Goal: Information Seeking & Learning: Learn about a topic

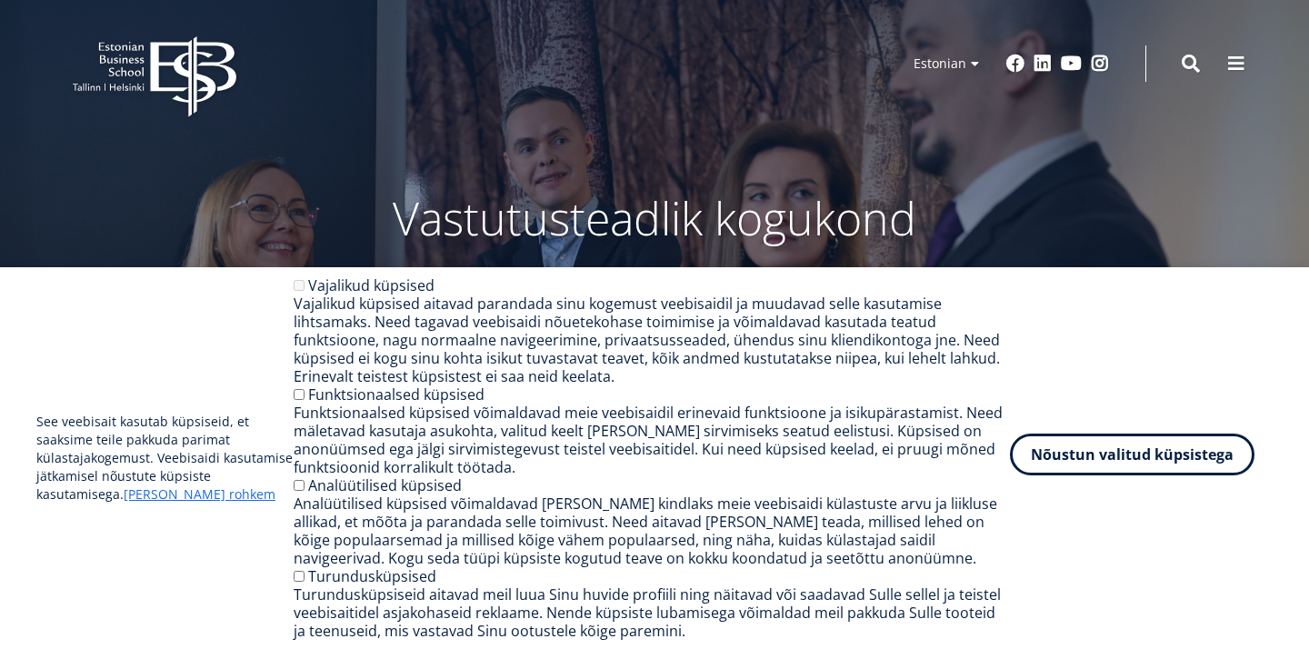
click at [1125, 455] on button "Nõustun valitud küpsistega" at bounding box center [1132, 455] width 245 height 42
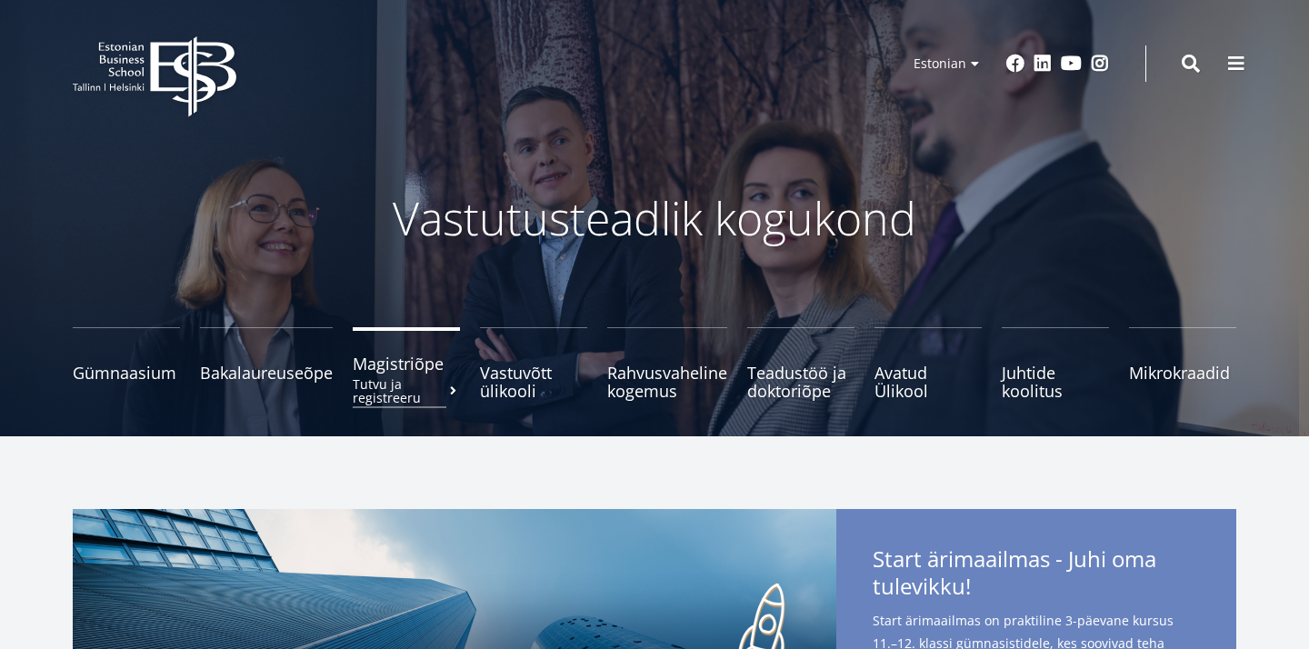
click at [410, 373] on span "Magistriõpe Tutvu ja registreeru" at bounding box center [406, 364] width 107 height 18
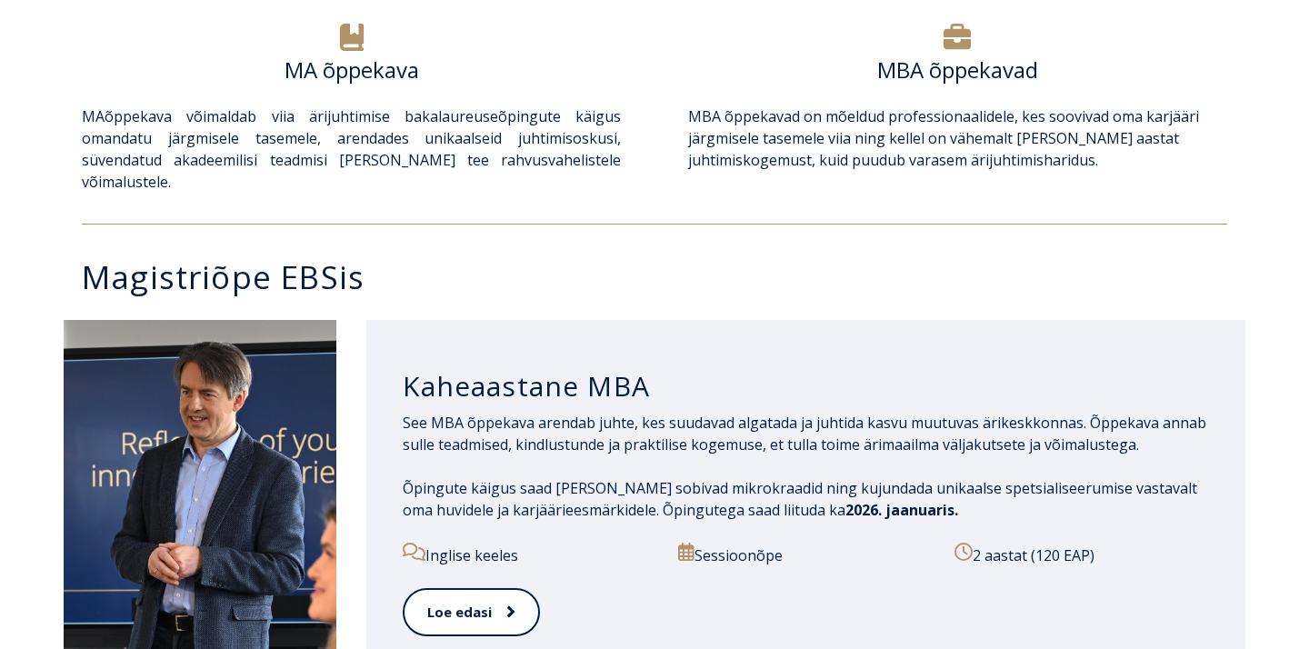
click at [783, 369] on h3 "Kaheaastane MBA" at bounding box center [806, 386] width 806 height 35
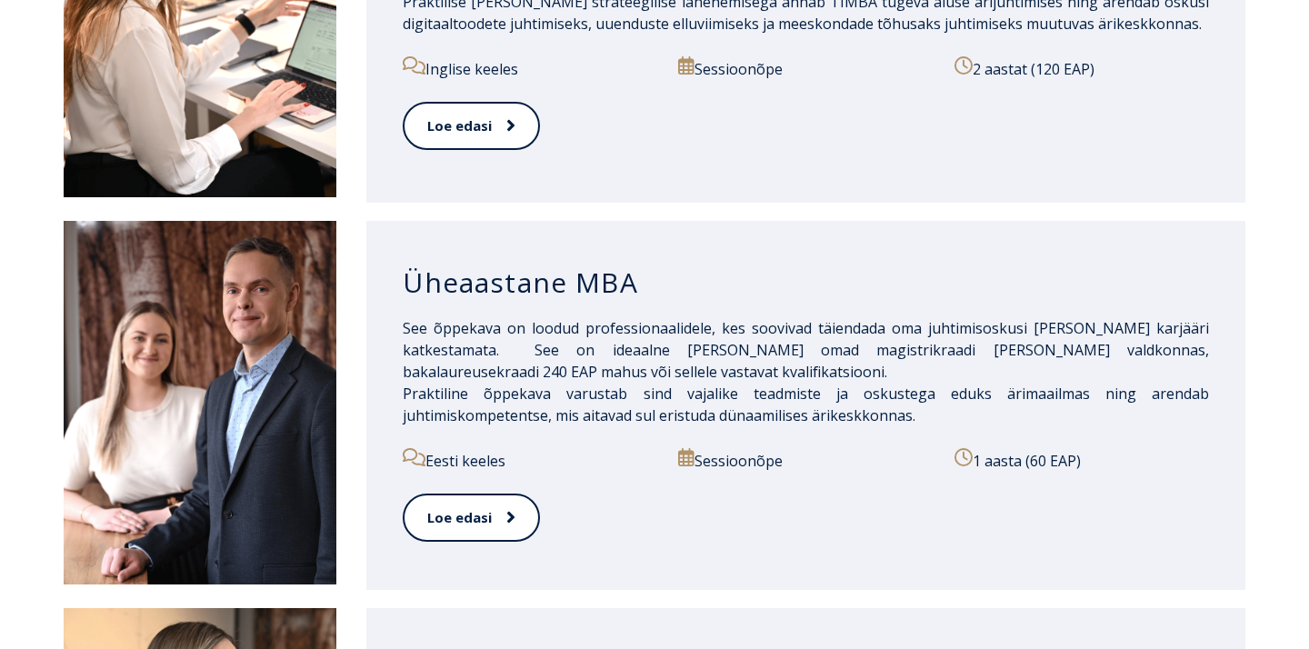
scroll to position [1598, 0]
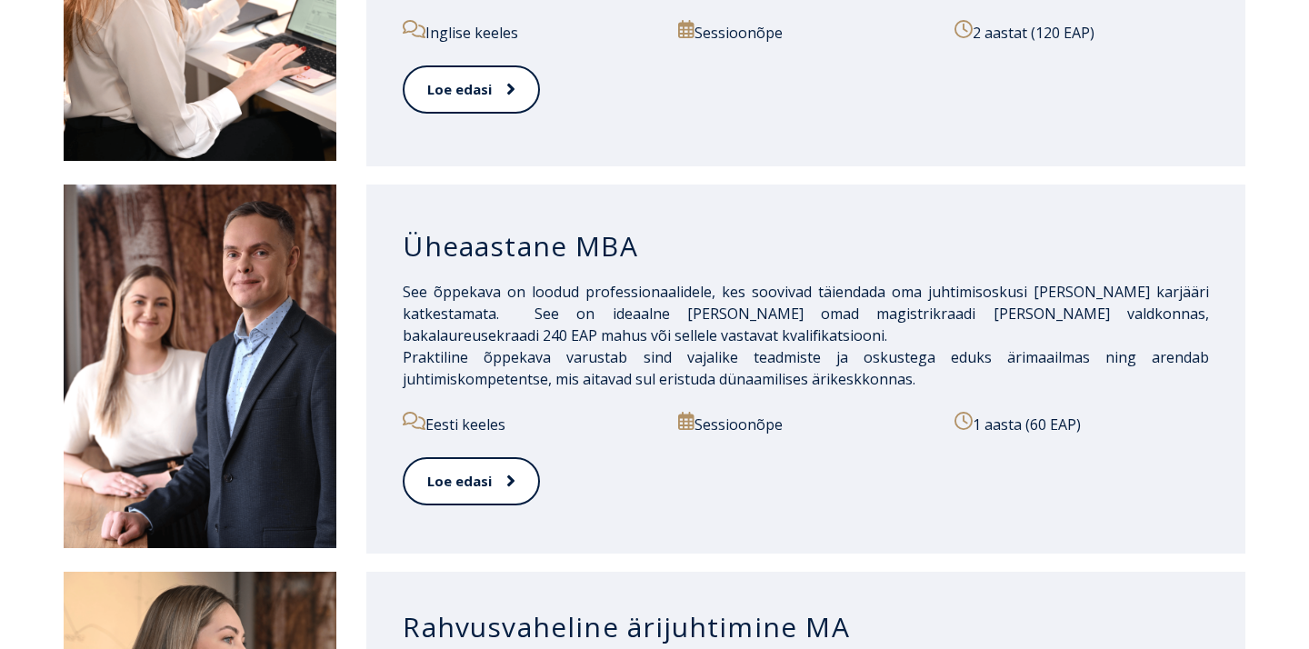
drag, startPoint x: 660, startPoint y: 327, endPoint x: 896, endPoint y: 367, distance: 239.7
click at [896, 367] on p "See õppekava on loodud professionaalidele, kes soovivad täiendada oma juhtimiso…" at bounding box center [806, 335] width 806 height 109
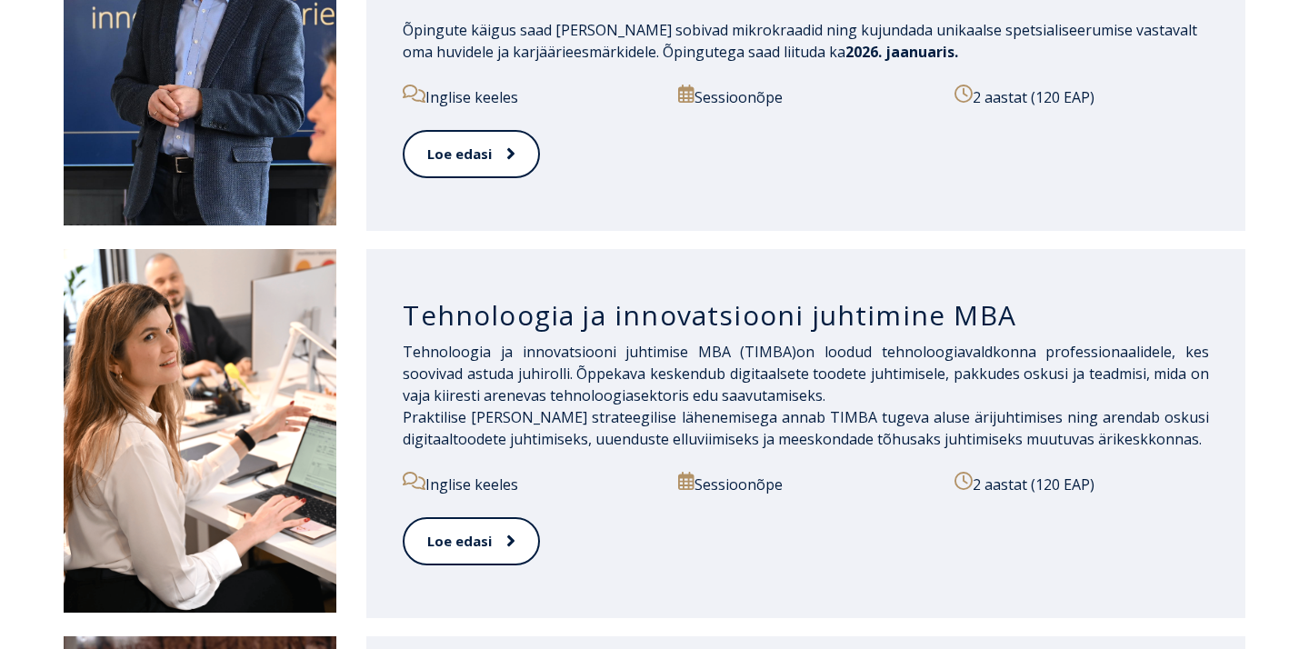
scroll to position [1133, 0]
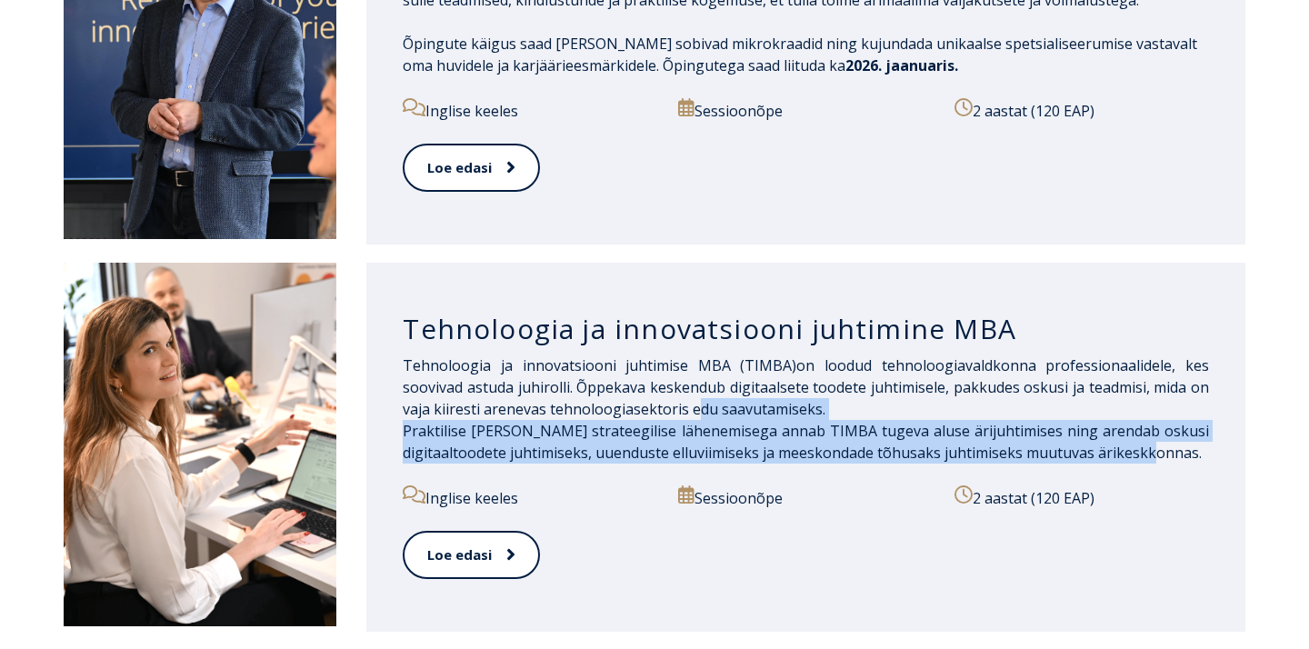
drag, startPoint x: 667, startPoint y: 384, endPoint x: 1217, endPoint y: 428, distance: 551.8
click at [1217, 428] on div "Tehnoloogia ja innovatsiooni juhtimine MBA Tehnoloogia ja innovatsiooni juhtimi…" at bounding box center [805, 447] width 879 height 369
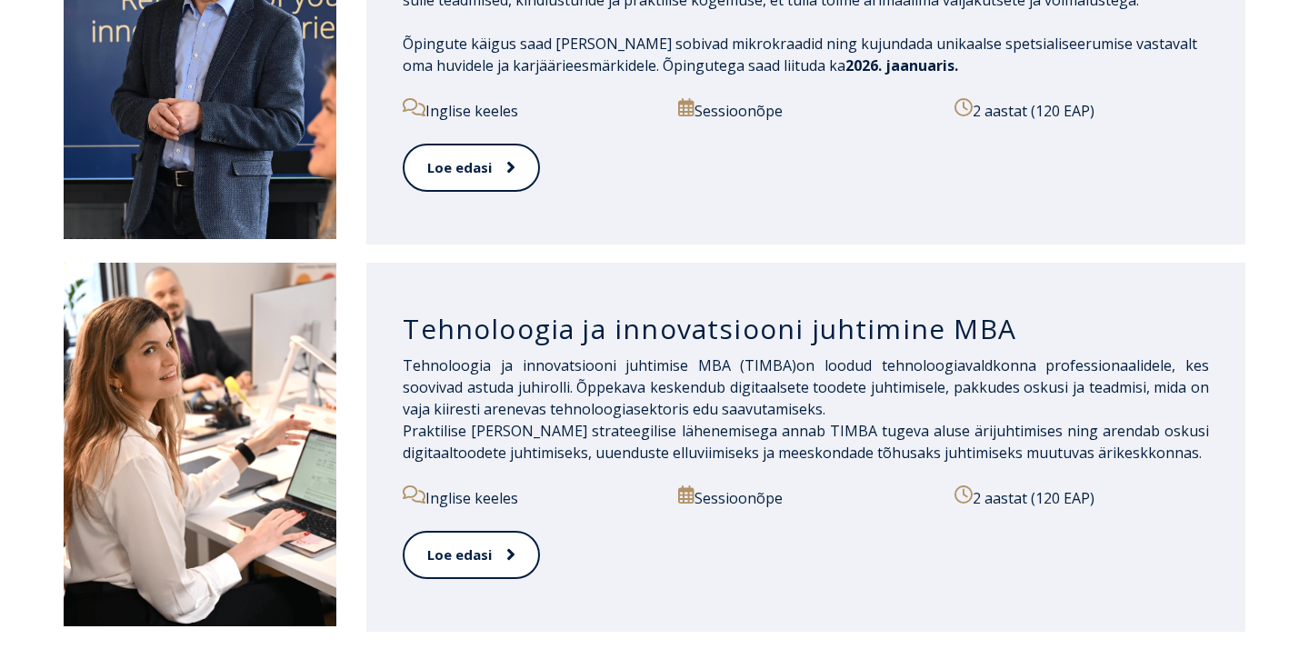
drag, startPoint x: 504, startPoint y: 531, endPoint x: 539, endPoint y: 478, distance: 63.5
click at [1266, 137] on div "Kaheaastane MBA See MBA õppekava arendab juhte, kes suudavad algatada ja juhtid…" at bounding box center [654, 59] width 1309 height 387
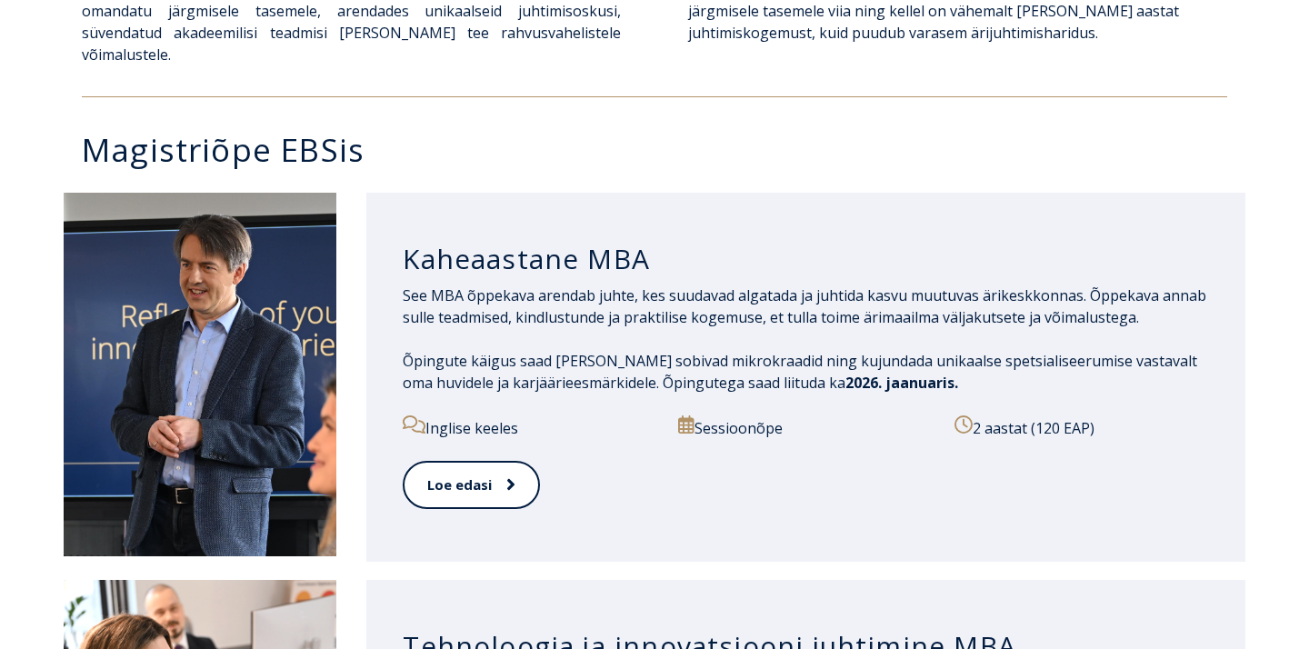
scroll to position [813, 0]
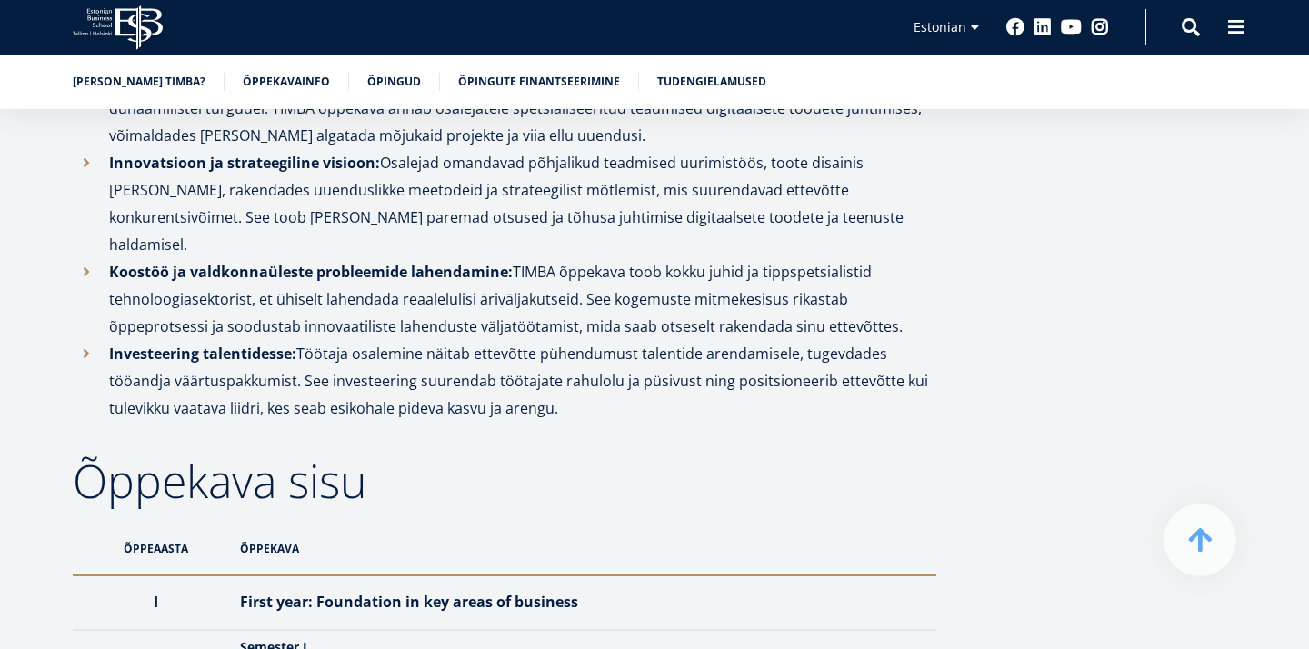
scroll to position [1121, 0]
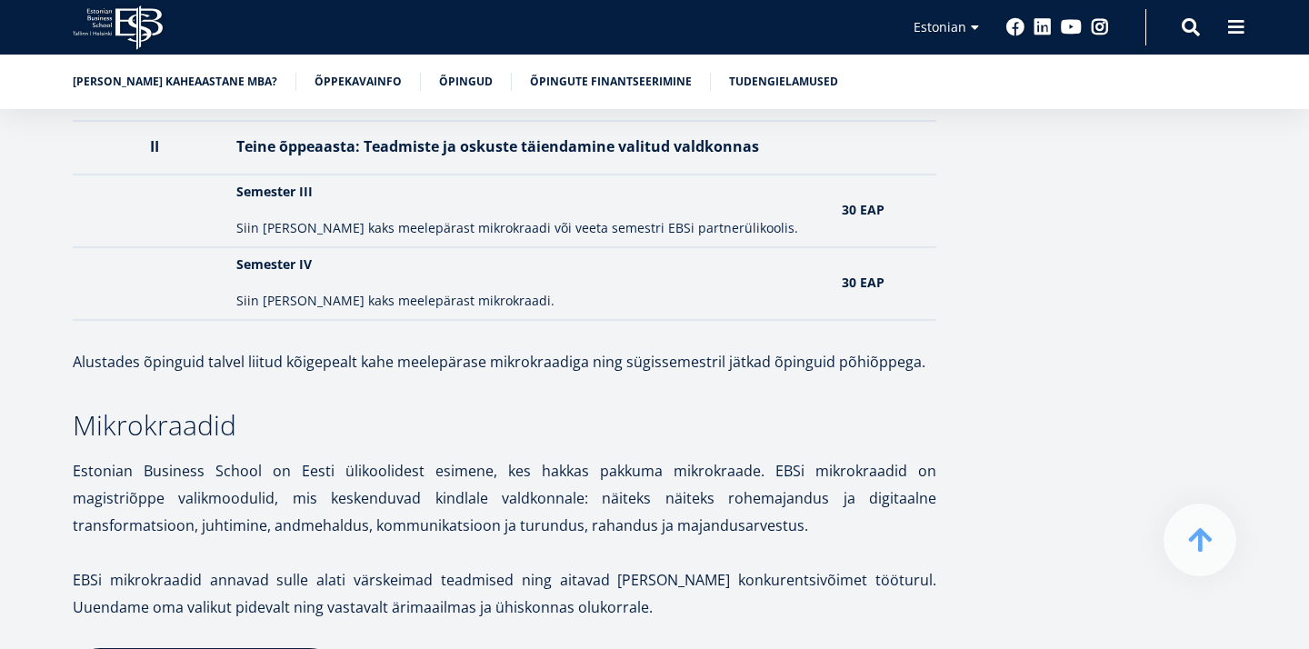
scroll to position [2443, 0]
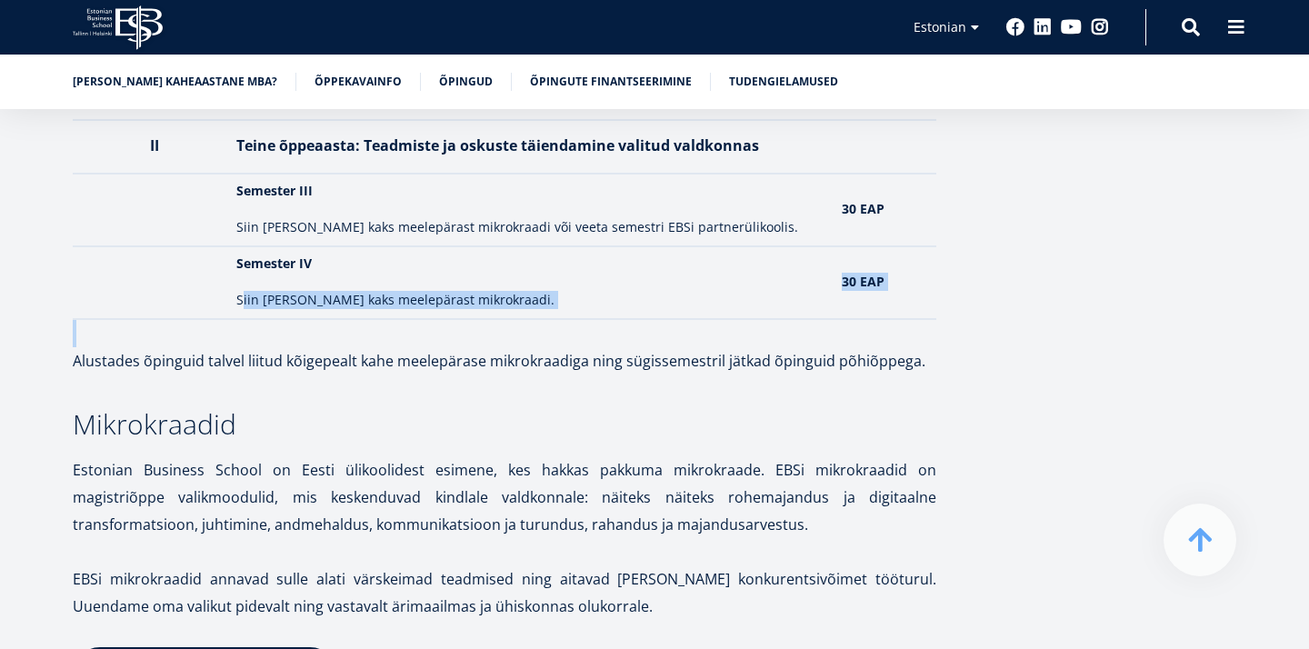
drag, startPoint x: 240, startPoint y: 275, endPoint x: 515, endPoint y: 296, distance: 276.3
click at [515, 320] on p at bounding box center [505, 333] width 864 height 27
drag, startPoint x: 232, startPoint y: 265, endPoint x: 513, endPoint y: 278, distance: 281.2
click at [513, 278] on td "Semester IV Siin saad valida kaks meelepärast mikrokraadi." at bounding box center [530, 282] width 606 height 73
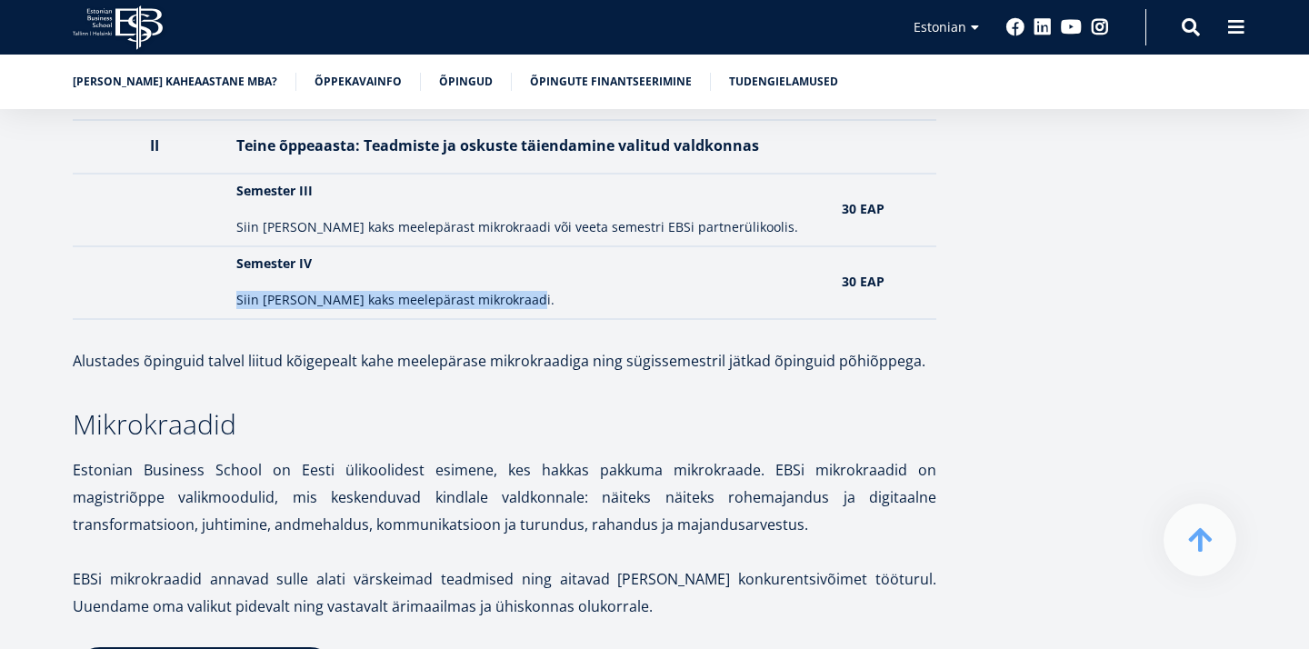
click at [513, 291] on p "Siin saad valida kaks meelepärast mikrokraadi." at bounding box center [530, 300] width 588 height 18
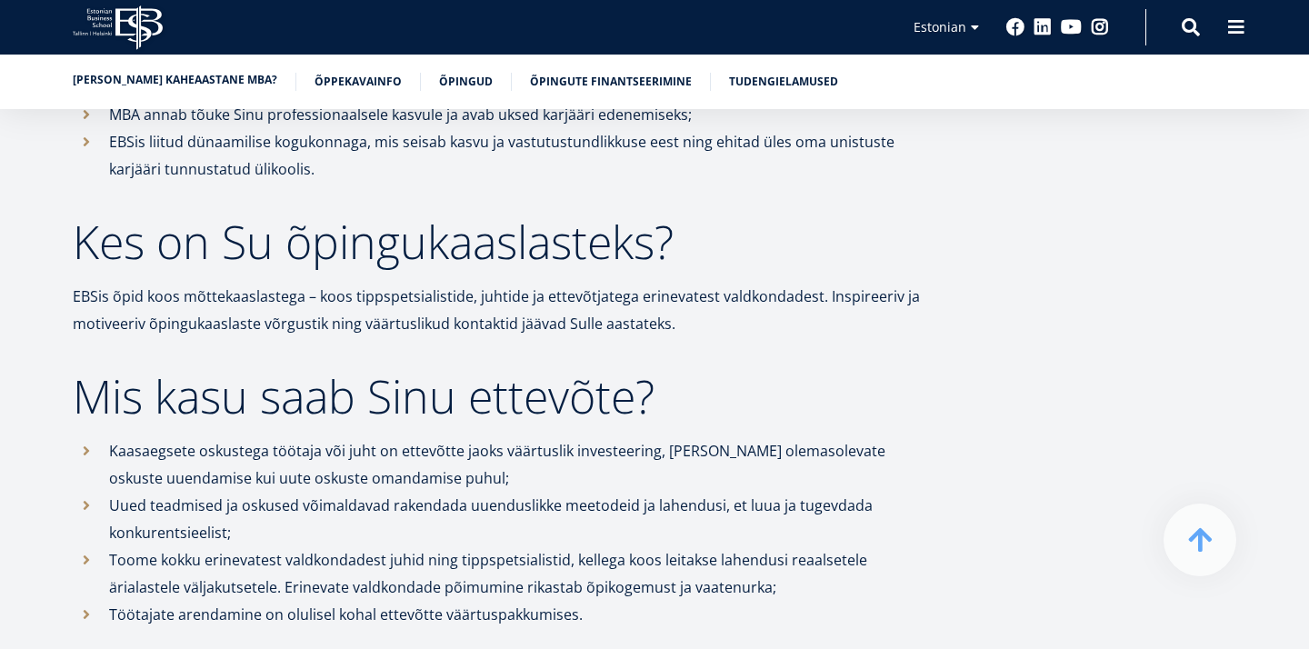
scroll to position [1046, 0]
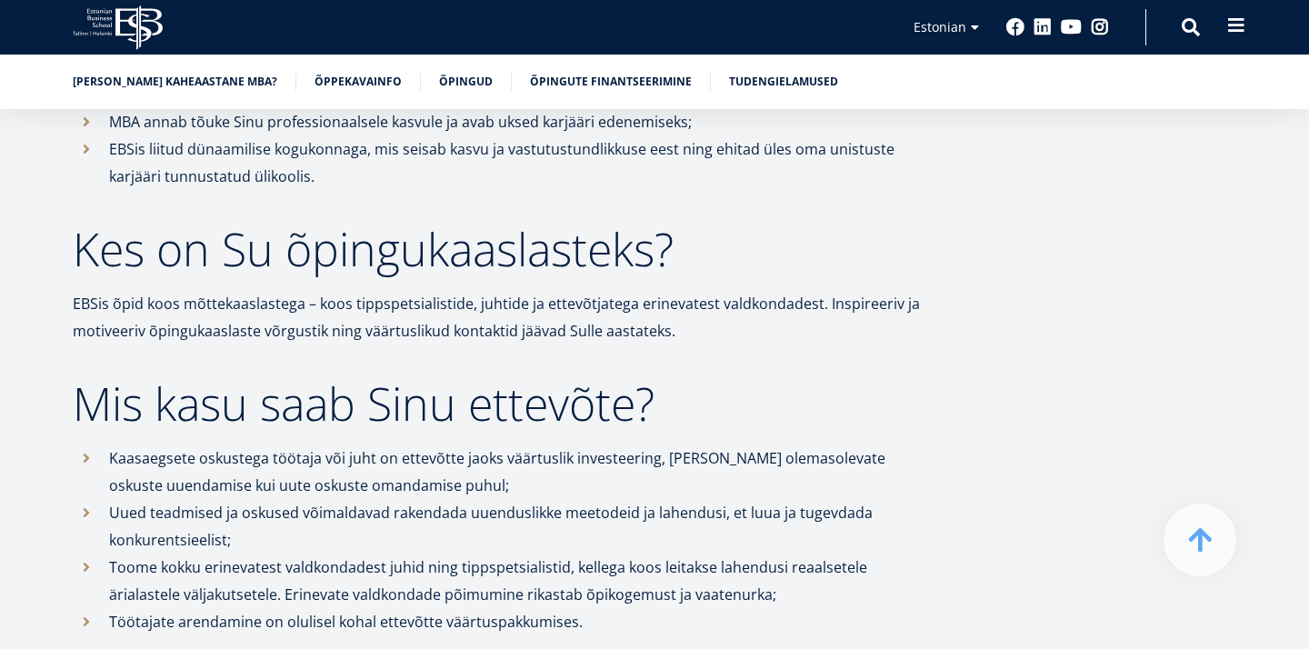
click at [1234, 30] on span at bounding box center [1236, 25] width 18 height 18
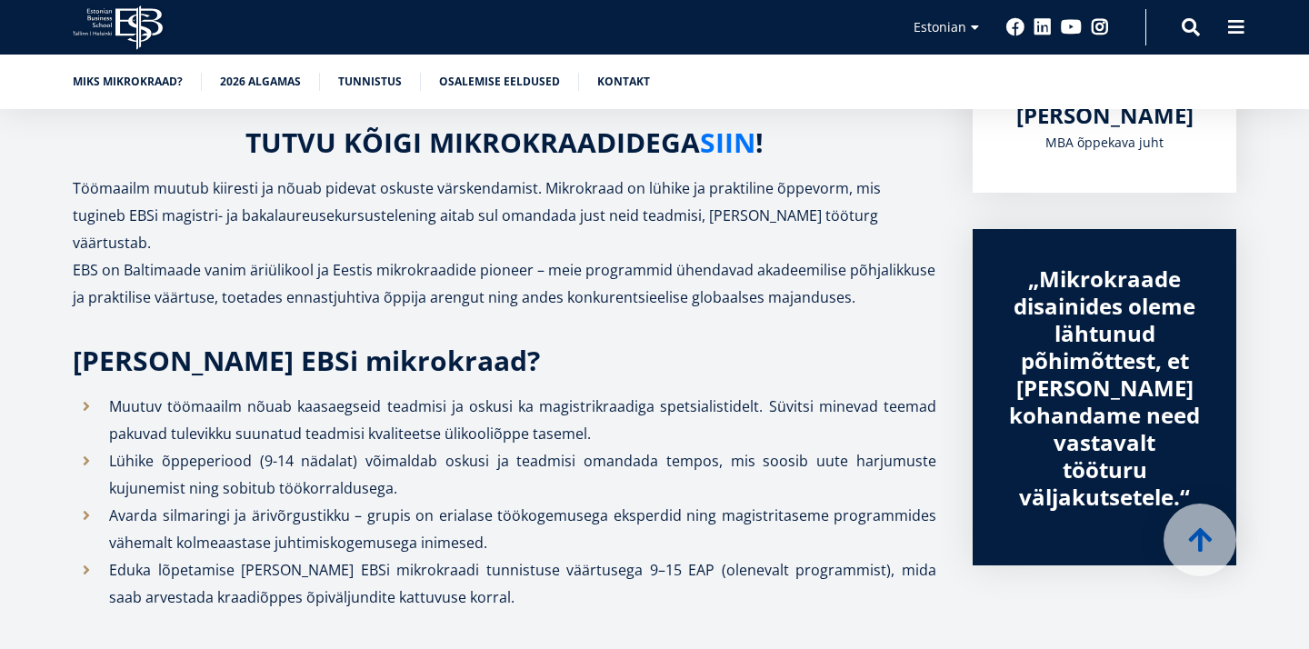
scroll to position [486, 0]
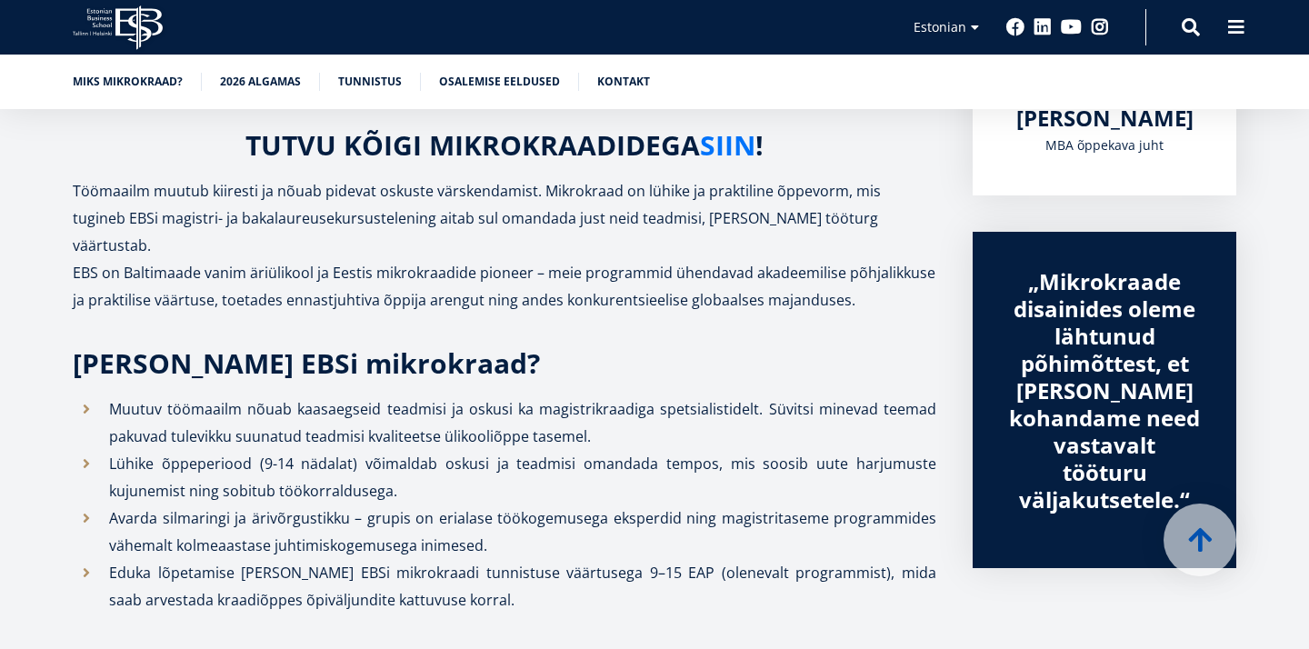
click at [734, 148] on link "SIIN" at bounding box center [727, 145] width 55 height 27
